Goal: Check status

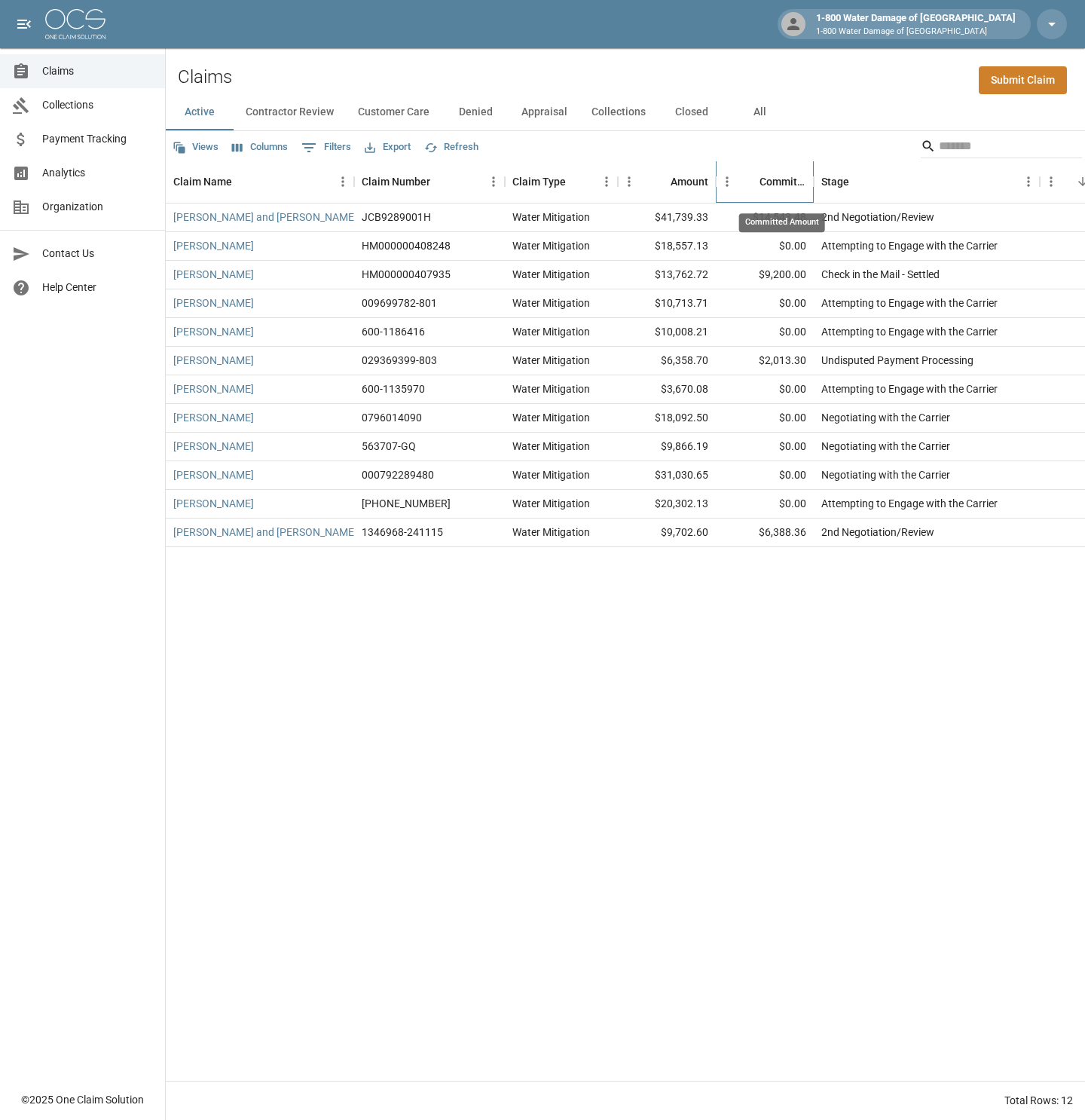
click at [777, 176] on div "Committed Amount" at bounding box center [783, 182] width 46 height 43
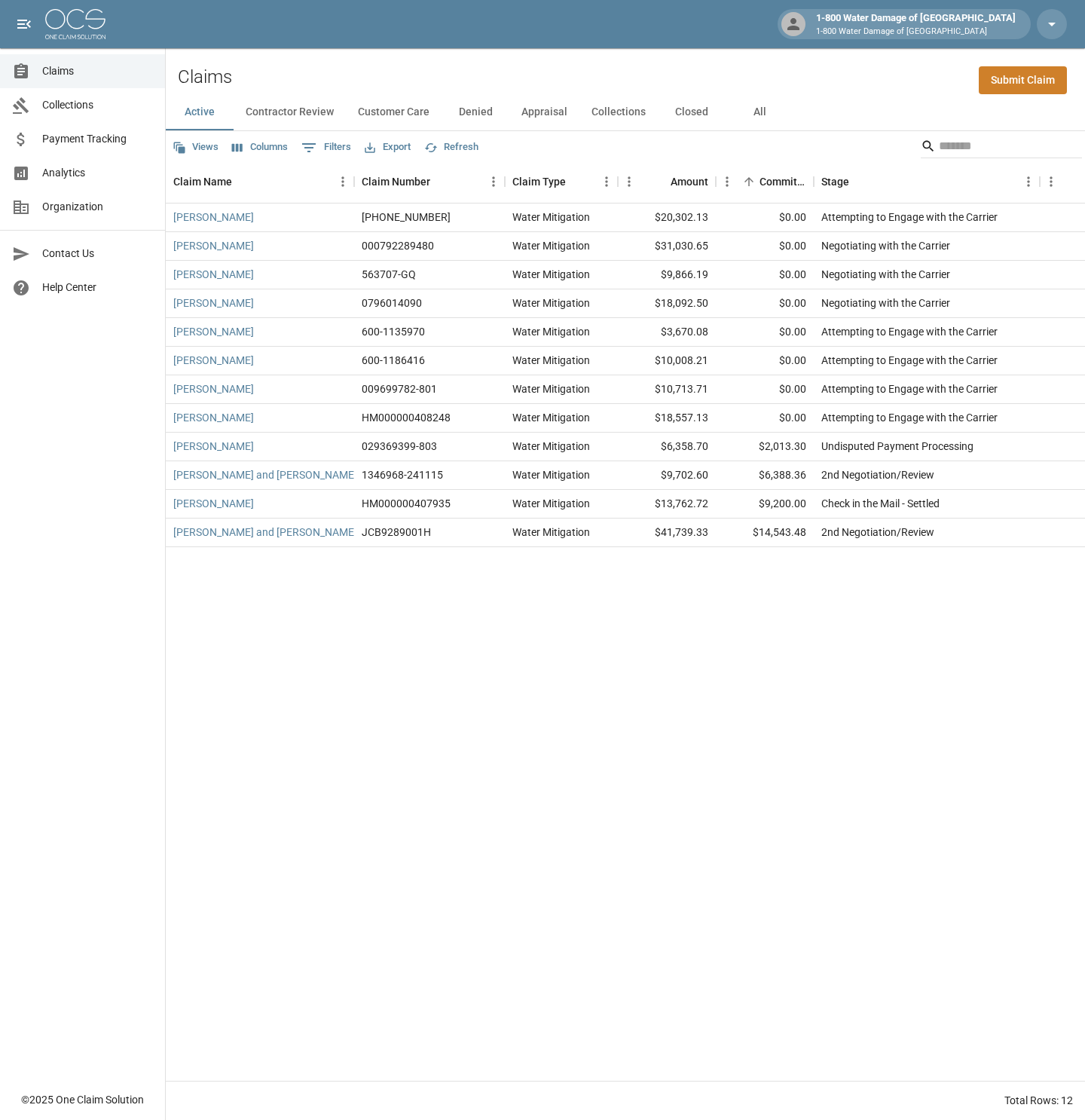
click at [275, 108] on button "Contractor Review" at bounding box center [289, 112] width 112 height 36
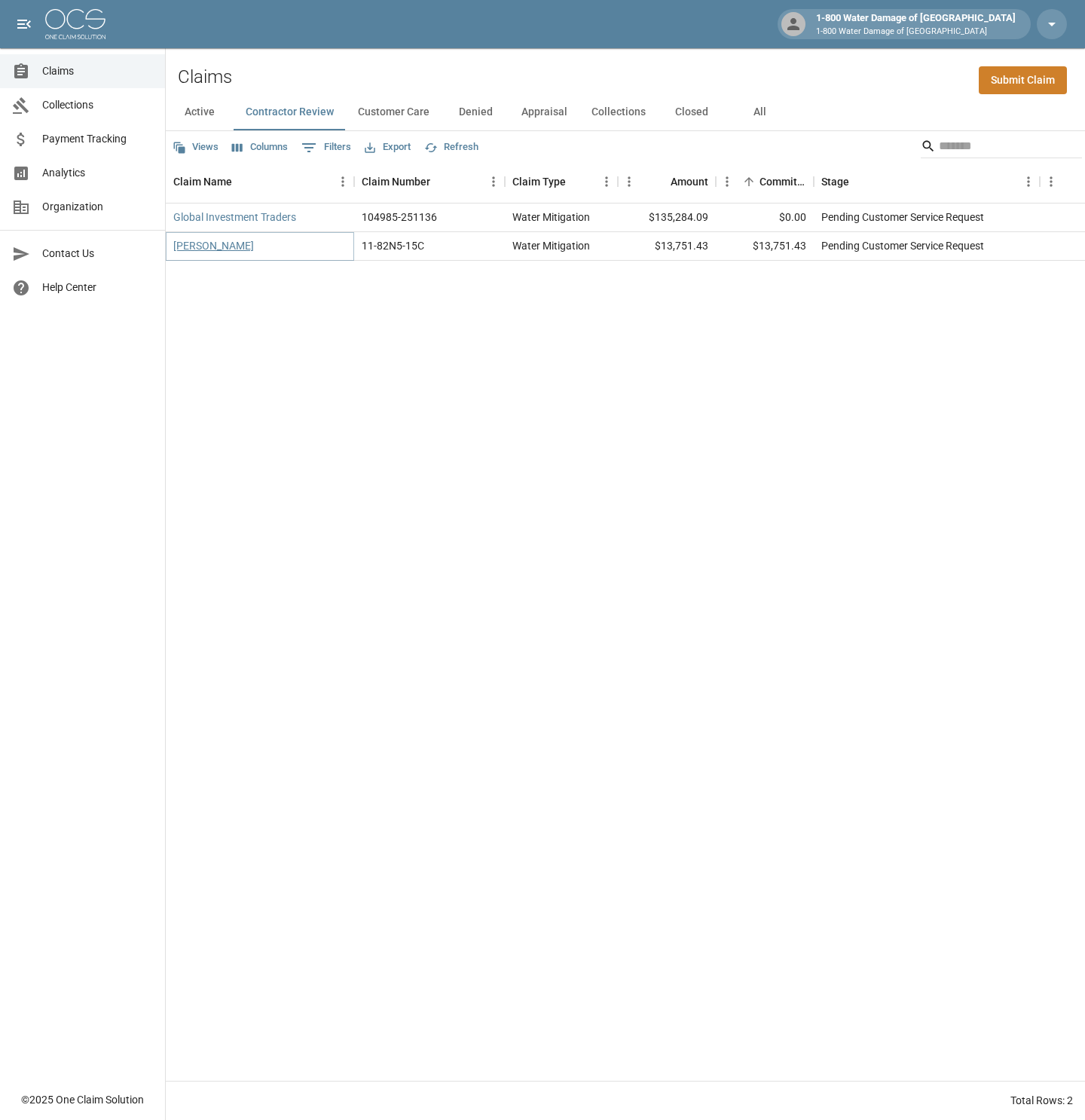
click at [202, 251] on link "[PERSON_NAME]" at bounding box center [213, 245] width 80 height 15
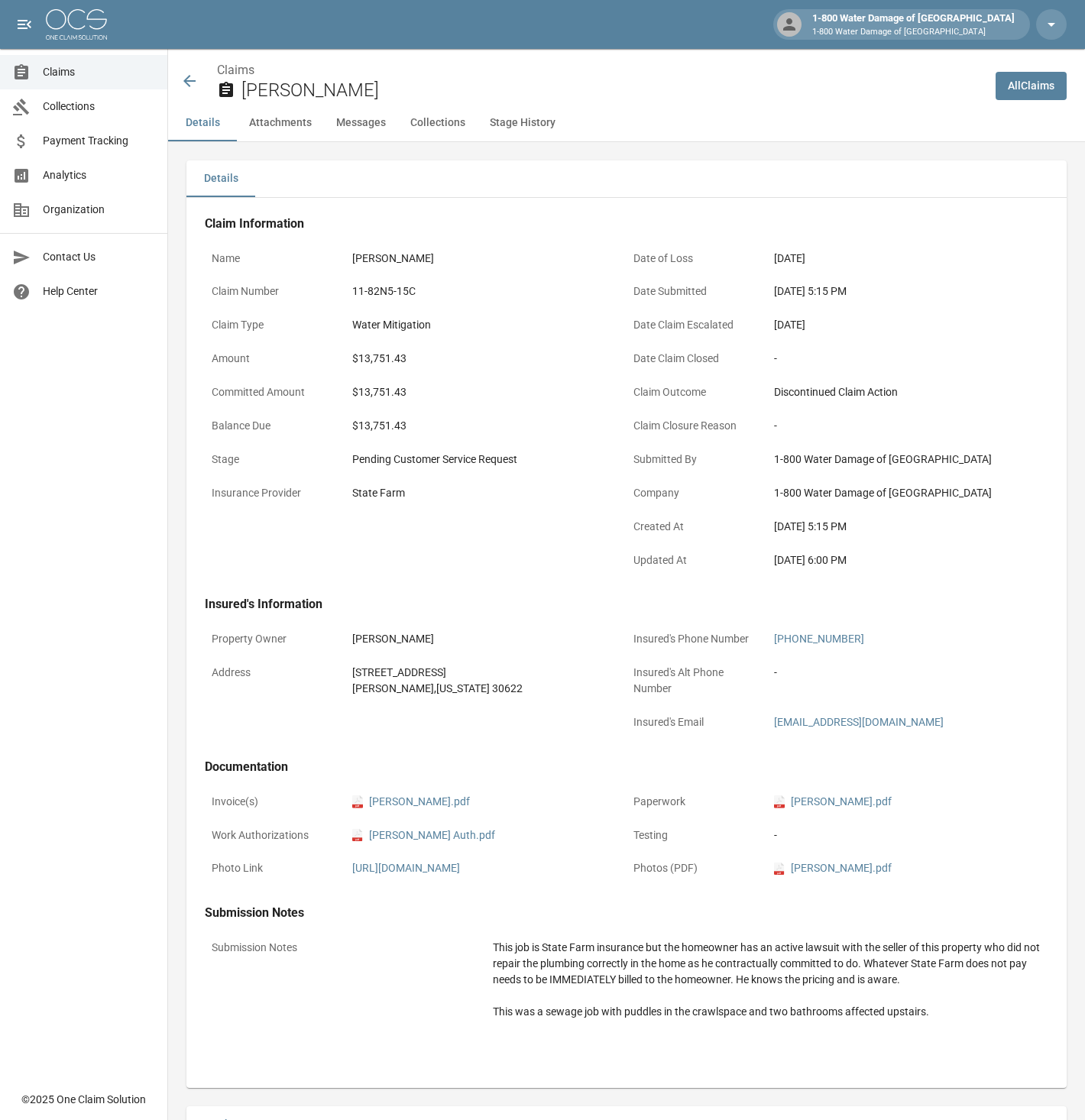
click at [195, 78] on icon at bounding box center [189, 81] width 18 height 18
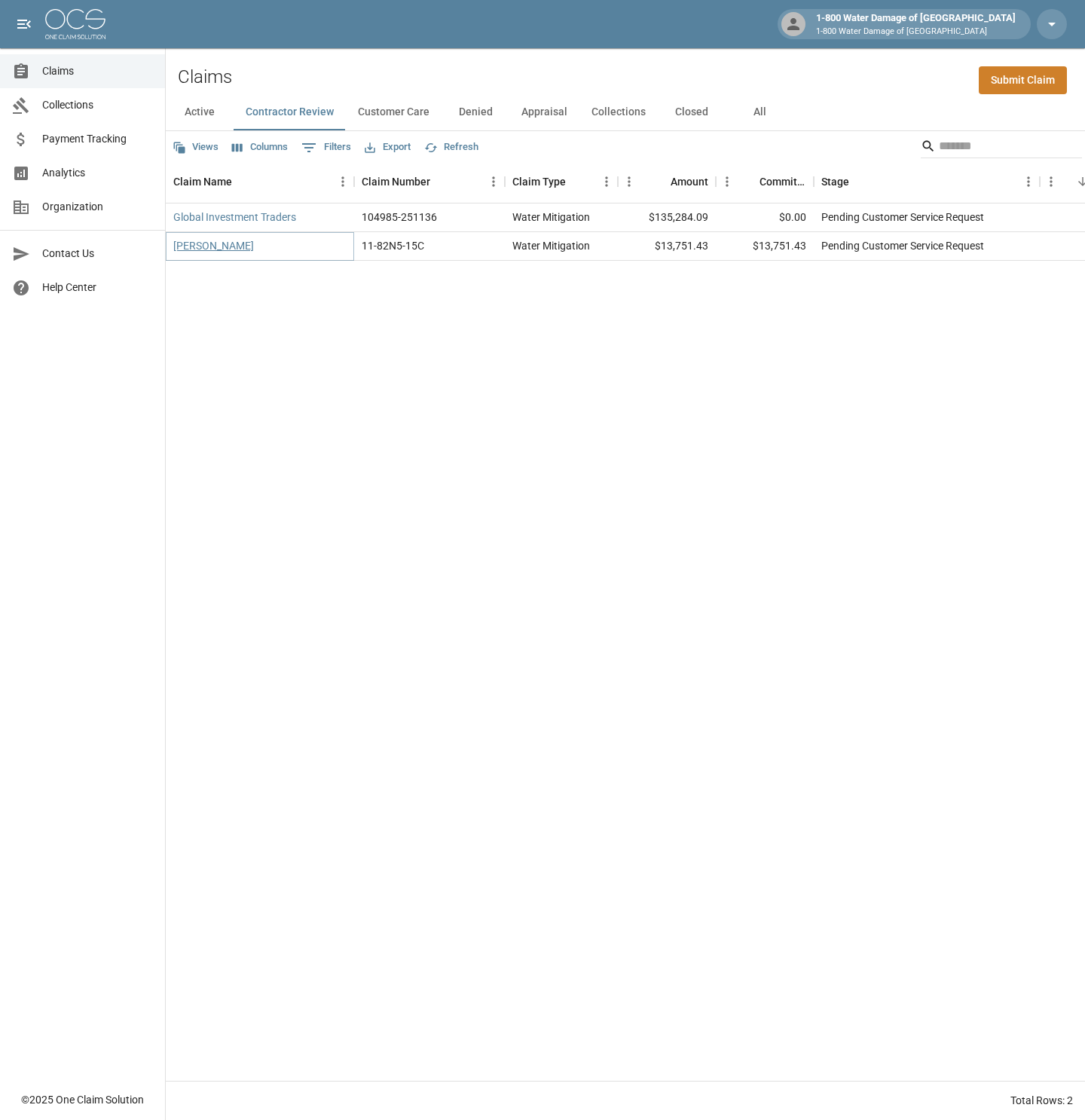
click at [193, 246] on link "[PERSON_NAME]" at bounding box center [213, 245] width 80 height 15
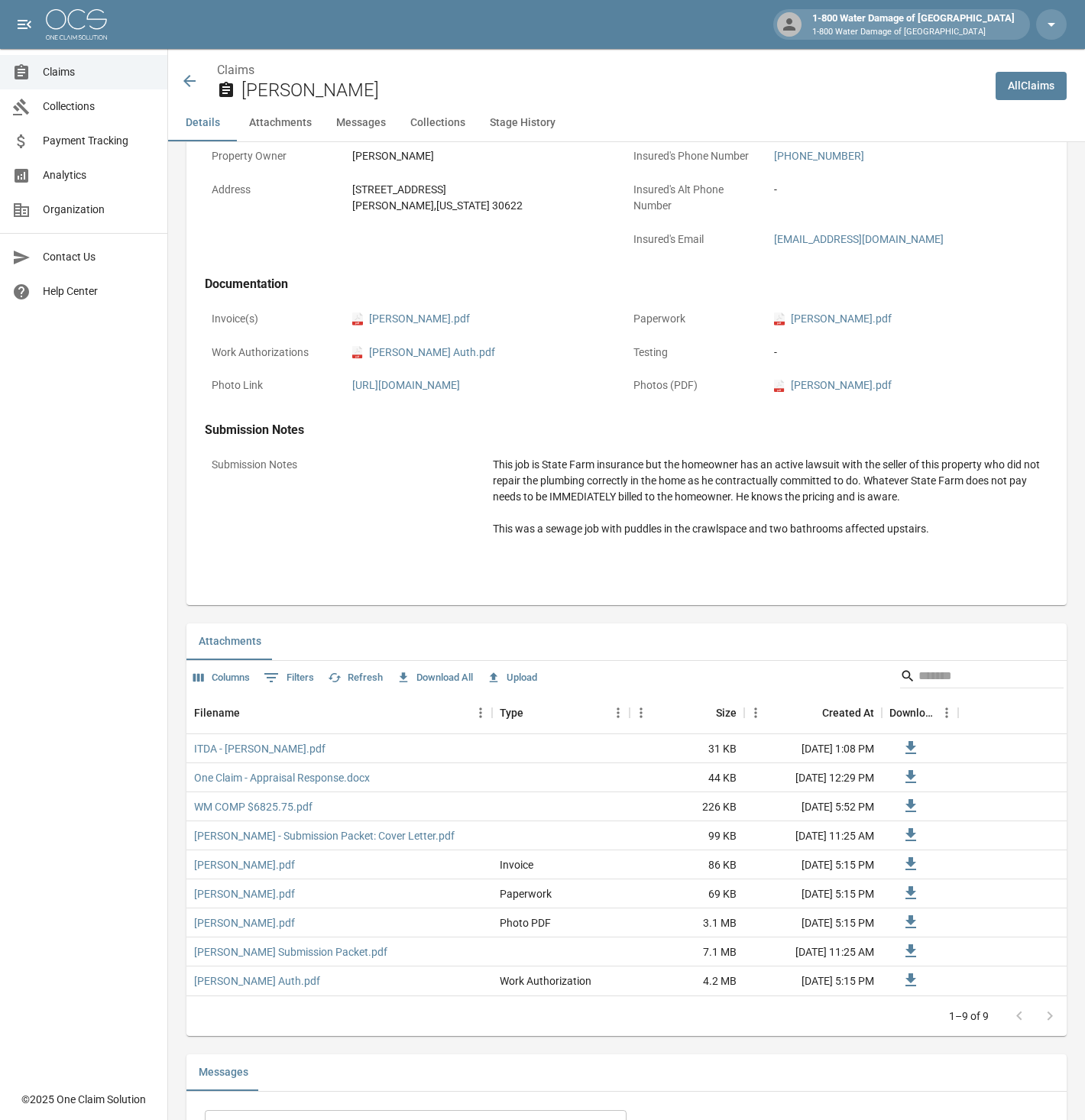
scroll to position [509, 0]
